Goal: Task Accomplishment & Management: Complete application form

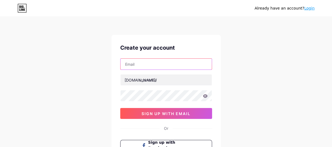
click at [142, 62] on input "text" at bounding box center [166, 64] width 91 height 11
paste input "[EMAIL_ADDRESS][DOMAIN_NAME]"
type input "[EMAIL_ADDRESS][DOMAIN_NAME]"
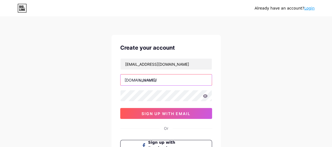
click at [147, 82] on input "text" at bounding box center [166, 80] width 91 height 11
paste input "parisarasha"
type input "parisarasha"
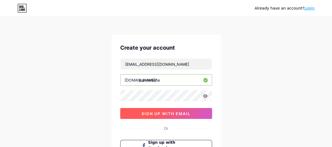
click at [165, 112] on span "sign up with email" at bounding box center [166, 114] width 49 height 5
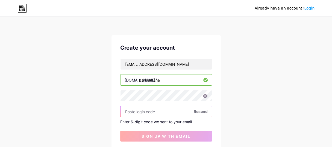
paste input "883716"
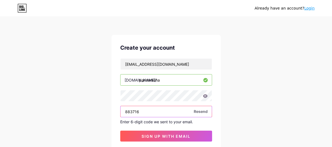
scroll to position [27, 0]
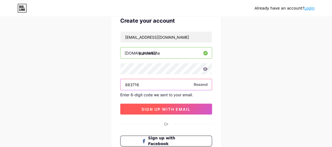
type input "883716"
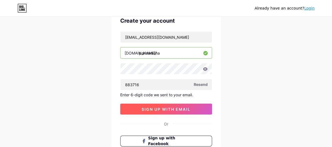
click at [157, 109] on span "sign up with email" at bounding box center [166, 109] width 49 height 5
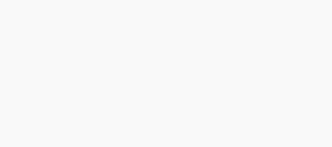
scroll to position [0, 0]
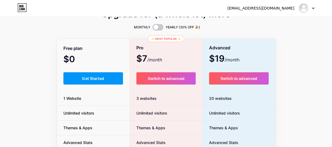
scroll to position [11, 0]
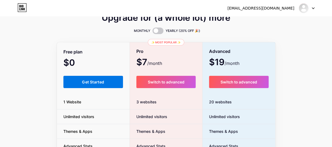
click at [98, 83] on span "Get Started" at bounding box center [93, 82] width 22 height 5
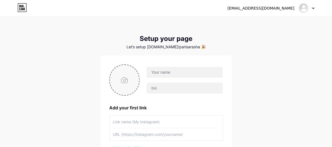
click at [129, 81] on input "file" at bounding box center [125, 80] width 30 height 30
type input "C:\fakepath\logo (9).png"
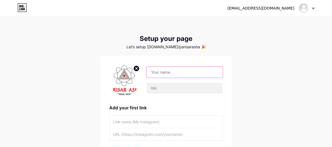
click at [161, 72] on input "text" at bounding box center [185, 72] width 76 height 11
paste input "parisarasha"
click at [154, 73] on input "parisarasha" at bounding box center [185, 72] width 76 height 11
type input "Parisarasha"
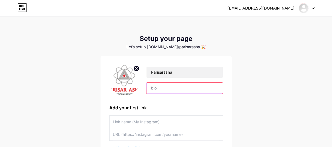
click at [171, 90] on input "text" at bounding box center [185, 88] width 76 height 11
paste input "For more than 40 years, [PERSON_NAME] has been assisting marginalized children …"
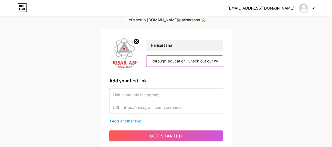
type input "For more than 40 years, [PERSON_NAME] has been assisting marginalized children …"
click at [163, 98] on input "text" at bounding box center [166, 95] width 107 height 12
click at [123, 109] on input "text" at bounding box center [166, 108] width 107 height 12
paste input "[URL][DOMAIN_NAME]"
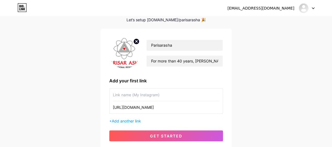
type input "[URL][DOMAIN_NAME]"
click at [128, 98] on input "text" at bounding box center [166, 95] width 107 height 12
click at [136, 92] on input "text" at bounding box center [166, 95] width 107 height 12
paste input "Center For Education Research and Training"
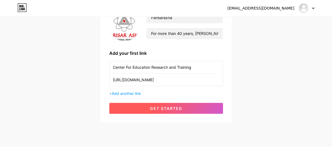
type input "Center For Education Research and Training"
click at [142, 111] on button "get started" at bounding box center [166, 108] width 114 height 11
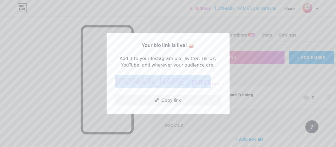
drag, startPoint x: 130, startPoint y: 83, endPoint x: 205, endPoint y: 82, distance: 75.3
click at [205, 82] on div "[DOMAIN_NAME]/ parisarasha" at bounding box center [168, 81] width 106 height 13
copy div "[DOMAIN_NAME]/ parisarasha"
